Goal: Transaction & Acquisition: Purchase product/service

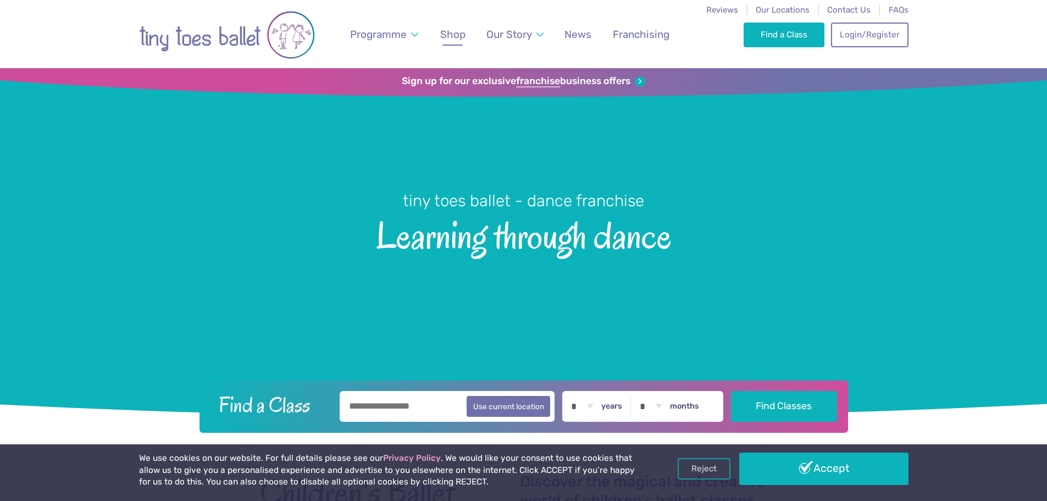
click at [444, 35] on span "Shop" at bounding box center [452, 34] width 25 height 13
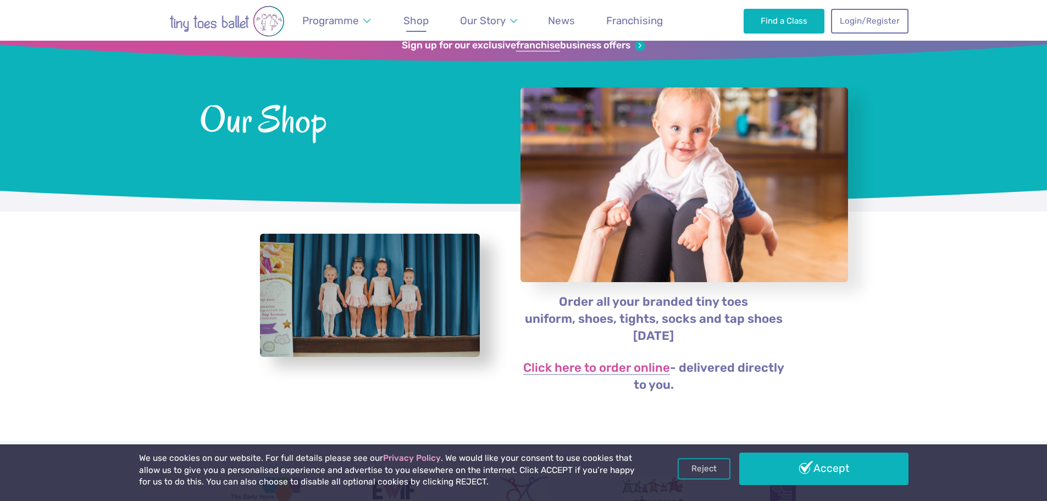
scroll to position [55, 0]
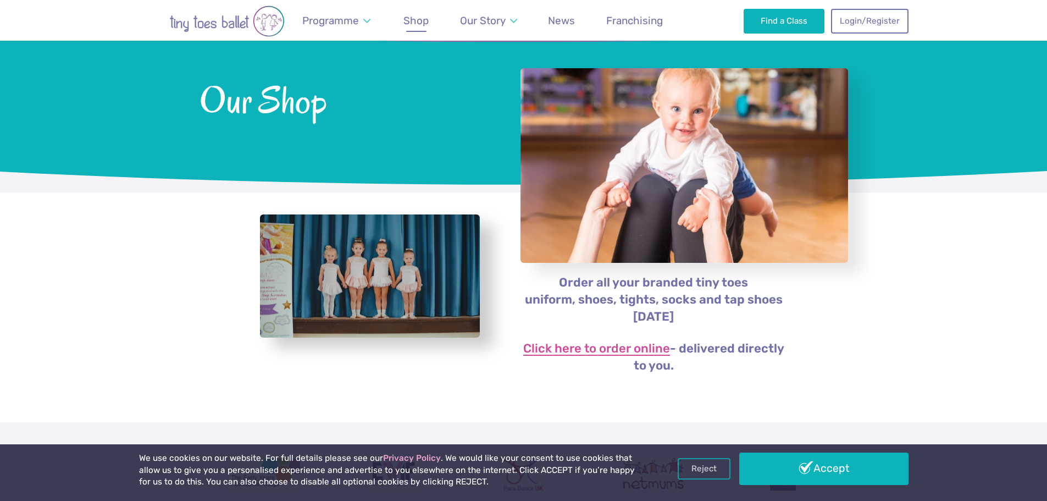
click at [605, 347] on link "Click here to order online" at bounding box center [596, 348] width 147 height 13
